Goal: Task Accomplishment & Management: Complete application form

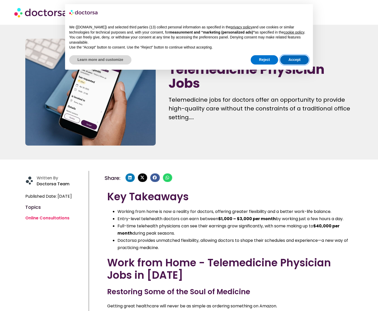
click at [300, 65] on button "Accept" at bounding box center [294, 59] width 29 height 9
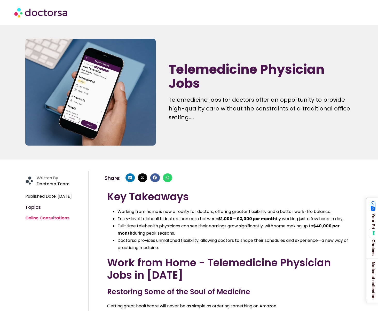
click at [283, 147] on div "Telemedicine Physician Jobs Telemedicine jobs for doctors offer an opportunity …" at bounding box center [260, 92] width 189 height 112
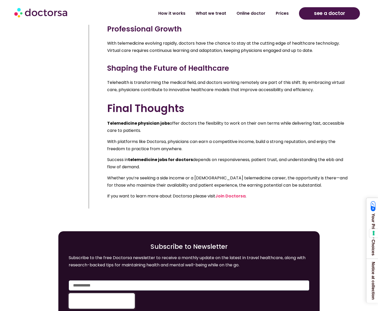
scroll to position [2712, 0]
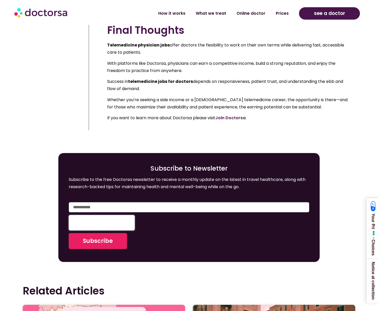
click at [229, 121] on link "Join Doctorsa" at bounding box center [230, 118] width 30 height 6
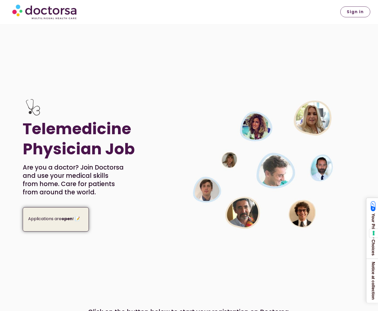
click at [50, 220] on p "Applications are open ! 📝" at bounding box center [56, 218] width 57 height 7
click at [69, 219] on strong "open" at bounding box center [66, 219] width 11 height 6
click at [80, 220] on p "Applications are open ! 📝" at bounding box center [56, 218] width 57 height 7
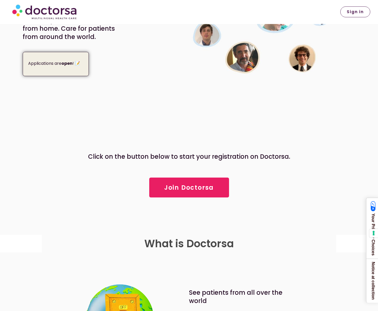
scroll to position [154, 0]
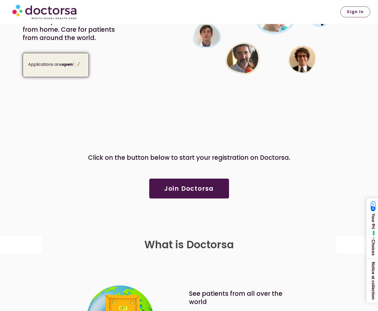
click at [206, 191] on span "Join Doctorsa" at bounding box center [189, 189] width 50 height 6
